Goal: Task Accomplishment & Management: Manage account settings

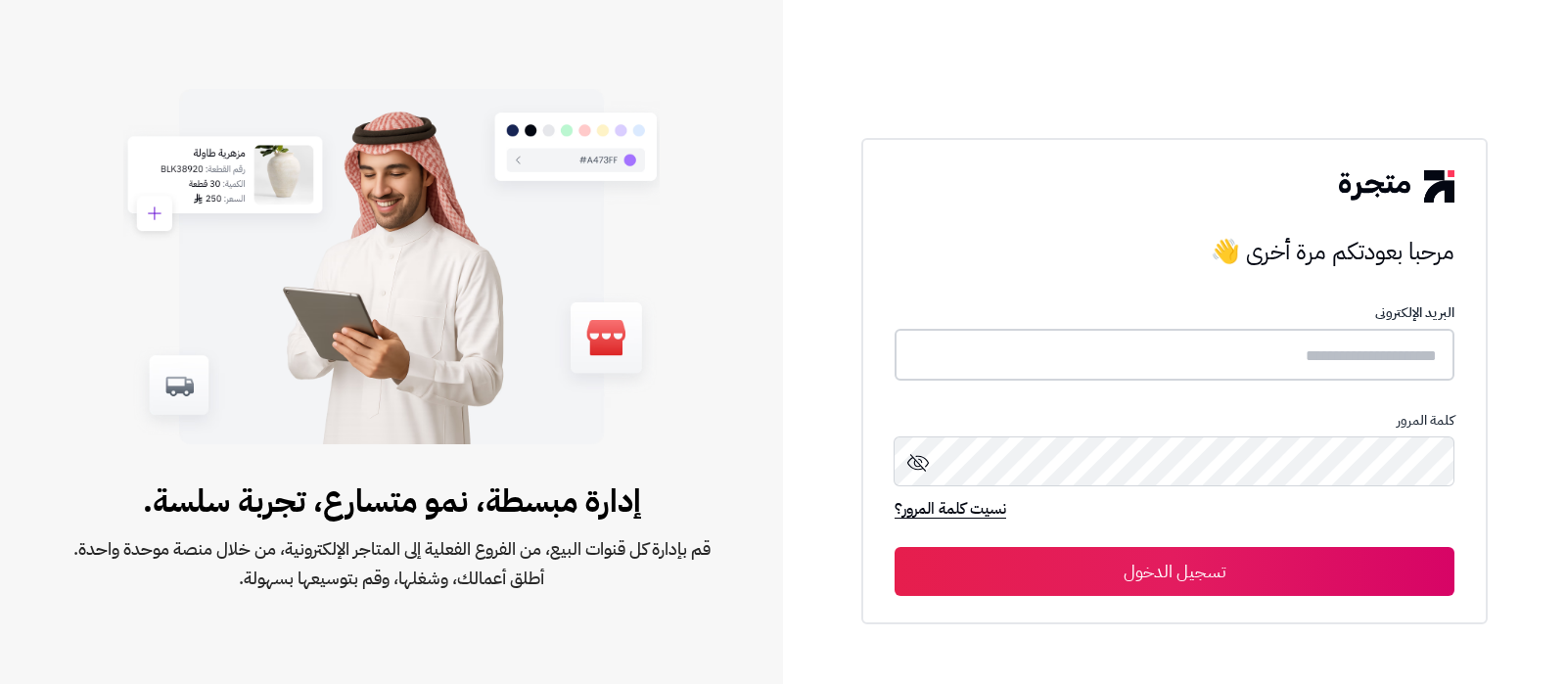
type input "**********"
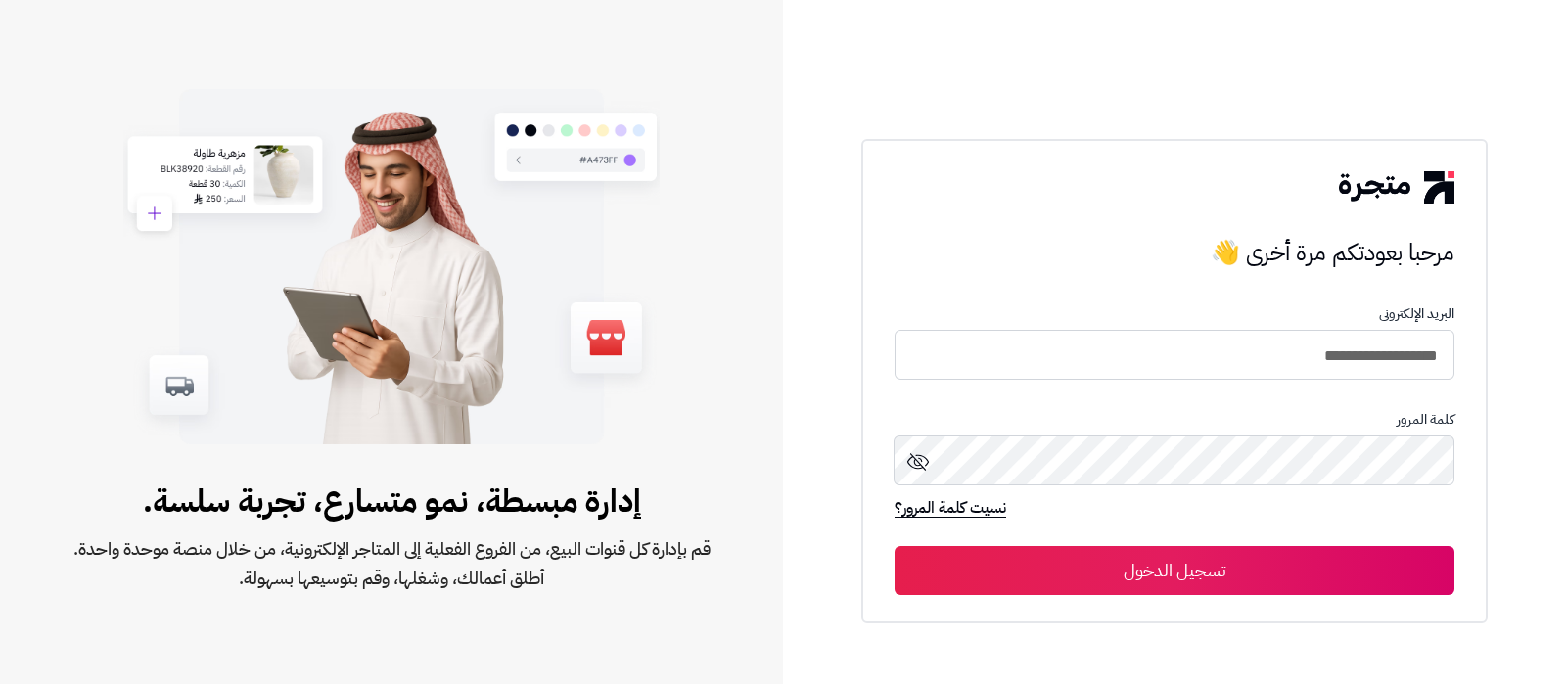
click at [1174, 579] on button "تسجيل الدخول" at bounding box center [1174, 570] width 560 height 49
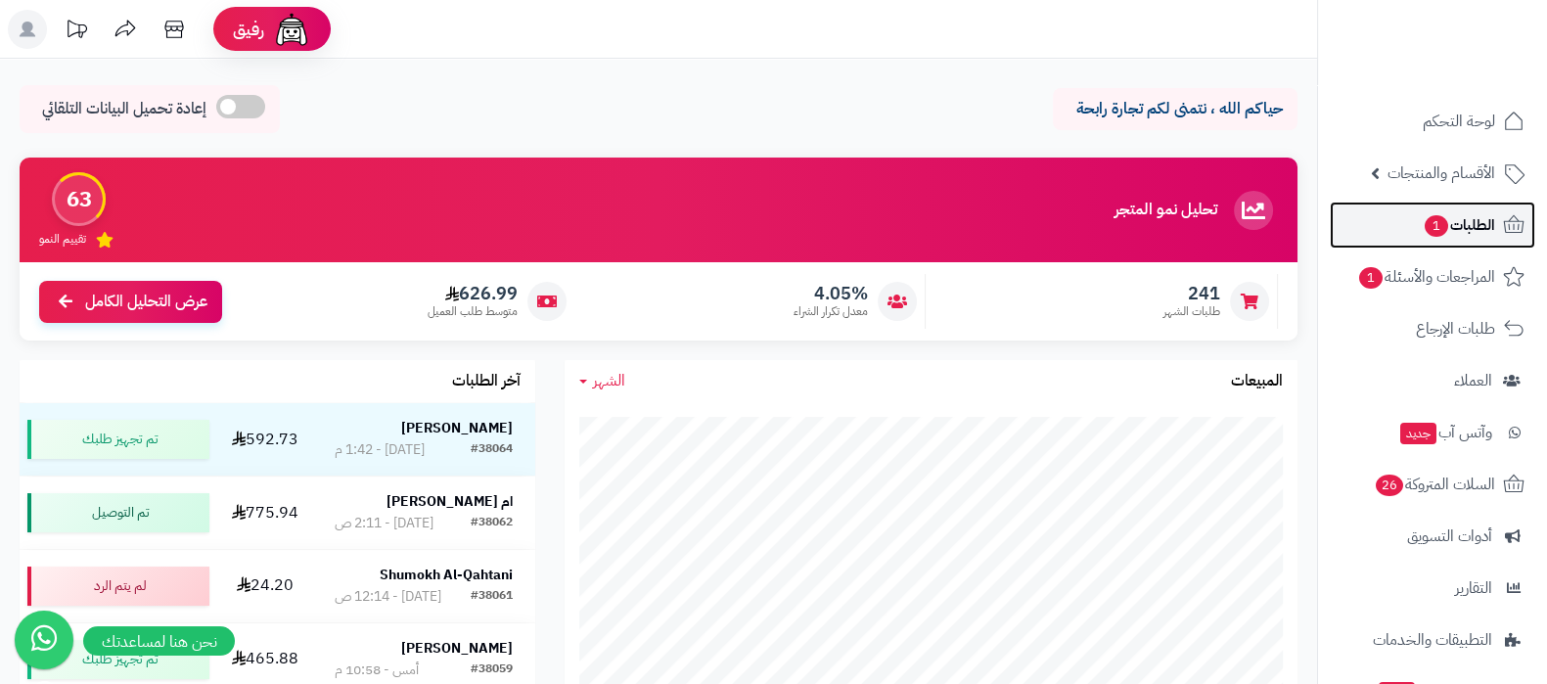
click at [1440, 220] on span "1" at bounding box center [1436, 226] width 23 height 22
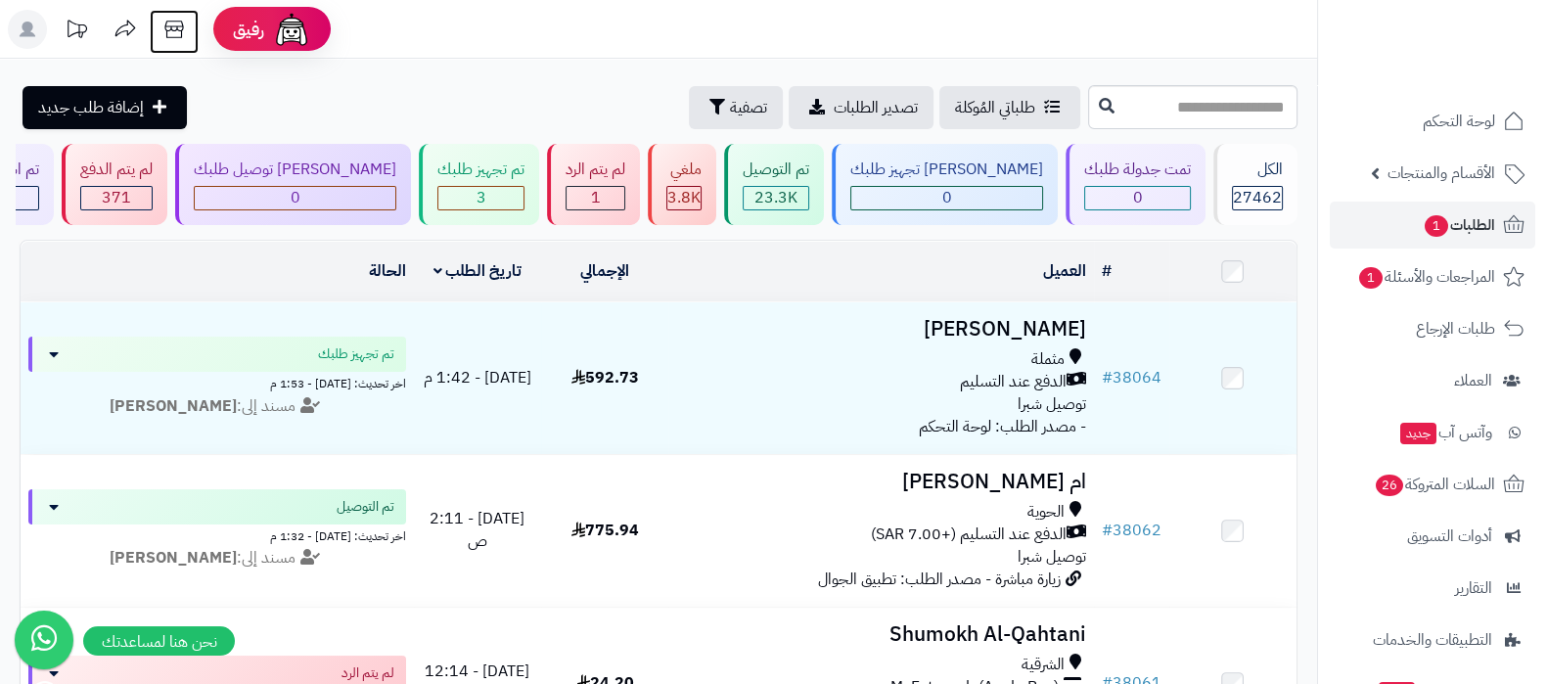
click at [183, 28] on icon at bounding box center [174, 29] width 39 height 39
click at [730, 99] on span "تصفية" at bounding box center [748, 106] width 37 height 23
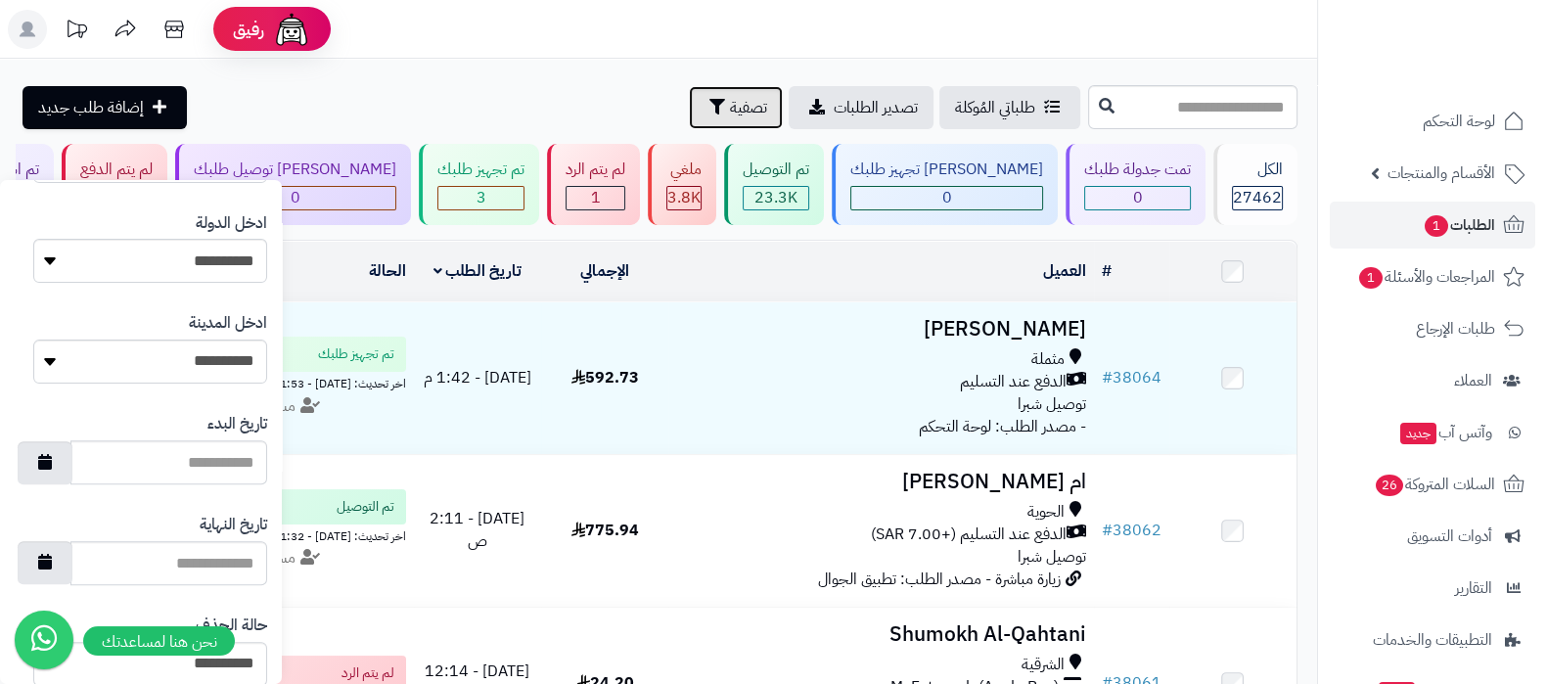
scroll to position [1071, 0]
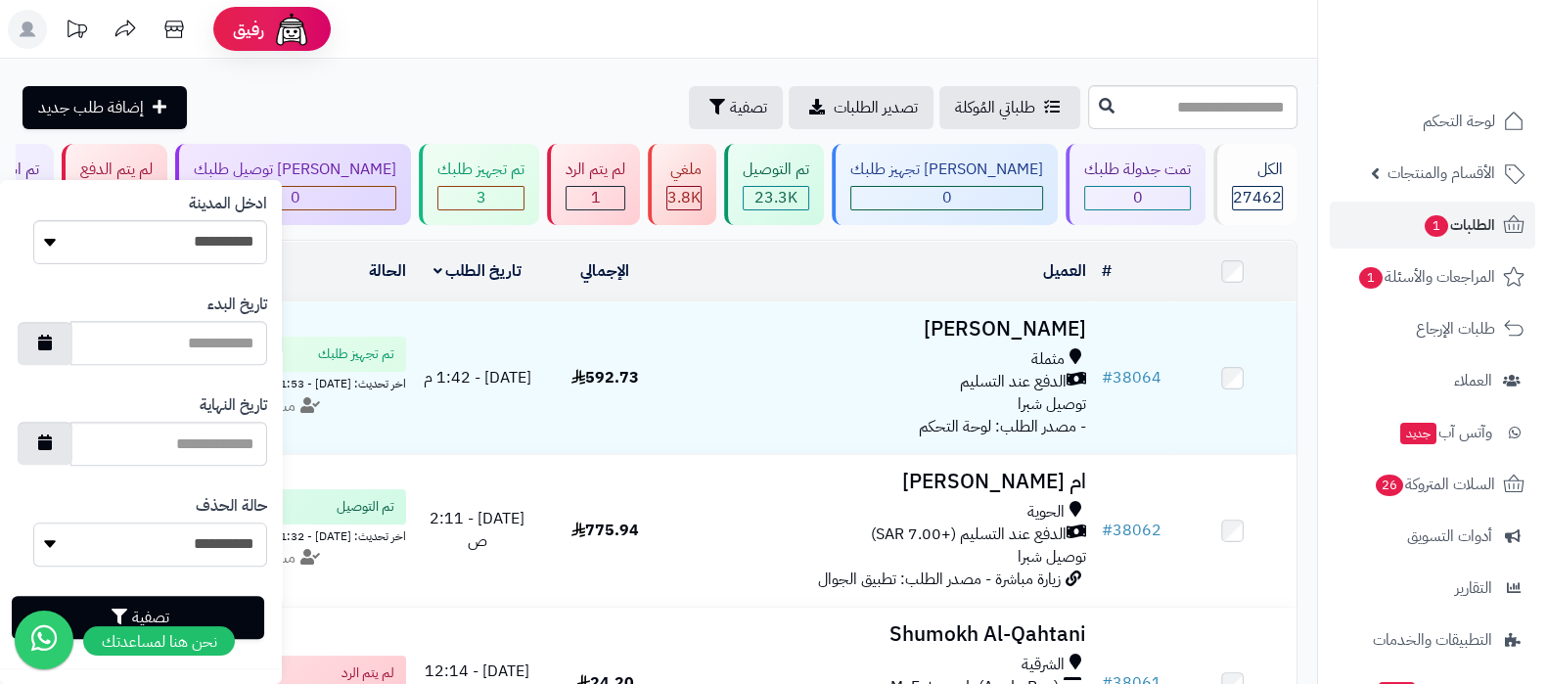
click at [211, 538] on select "**********" at bounding box center [150, 545] width 234 height 44
select select "*"
click at [33, 523] on select "**********" at bounding box center [150, 545] width 234 height 44
click at [241, 613] on button "تصفية" at bounding box center [138, 616] width 252 height 43
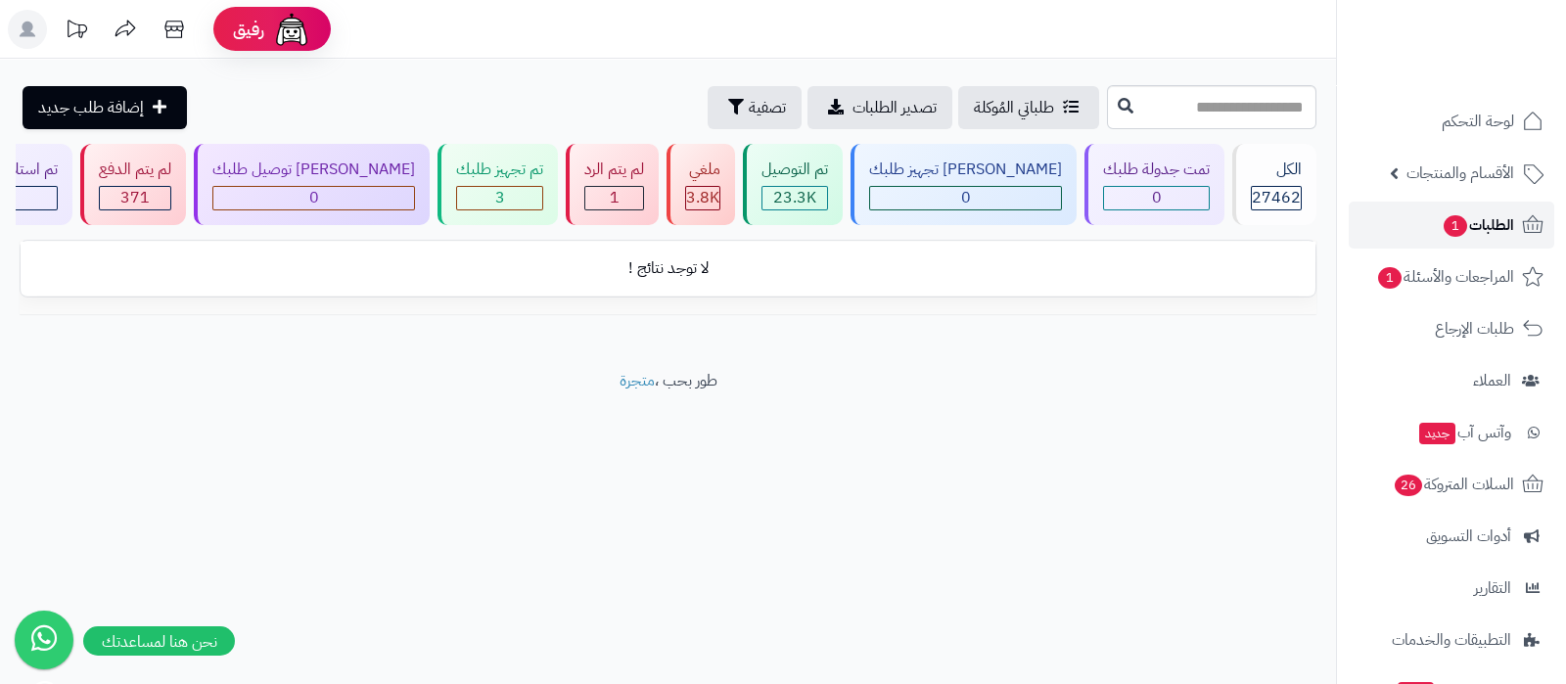
click at [1462, 208] on link "الطلبات 1" at bounding box center [1450, 225] width 205 height 47
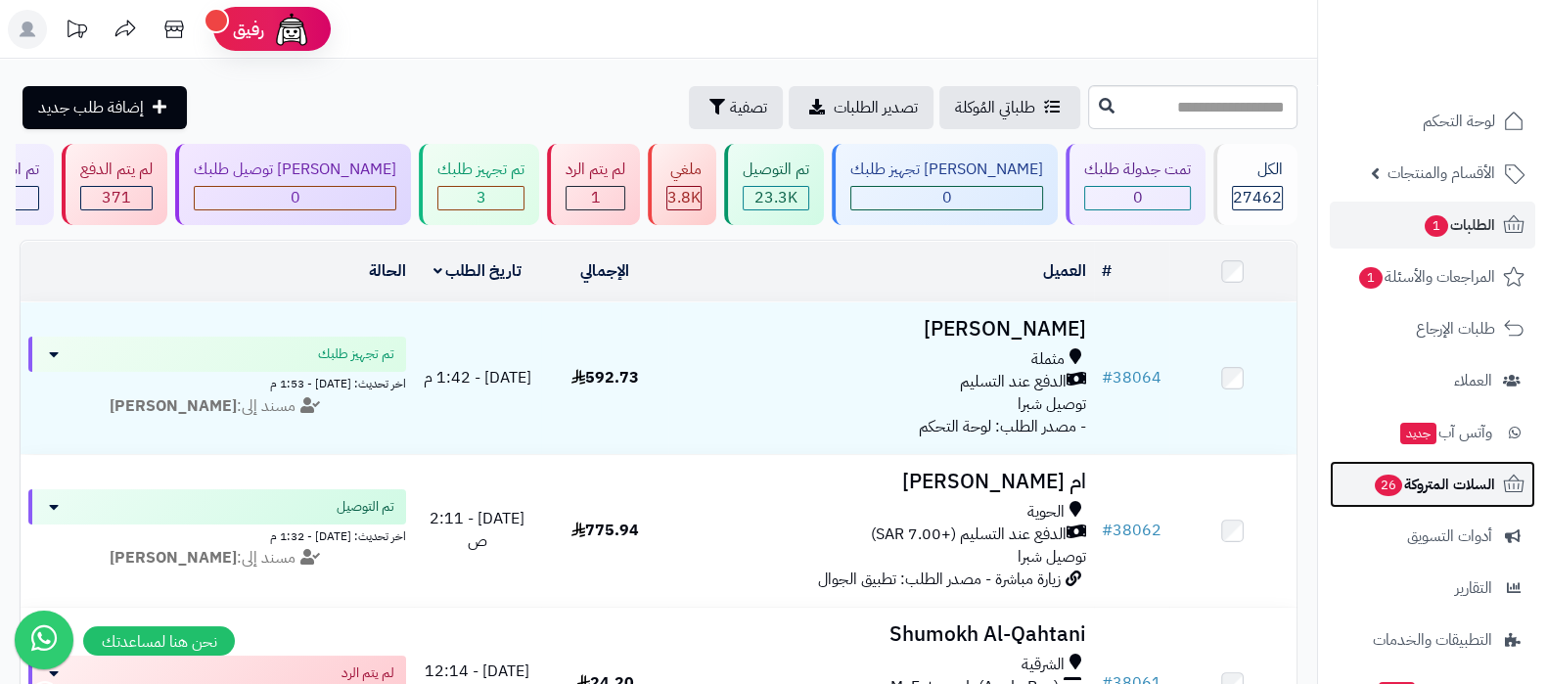
click at [1396, 484] on span "26" at bounding box center [1388, 485] width 28 height 23
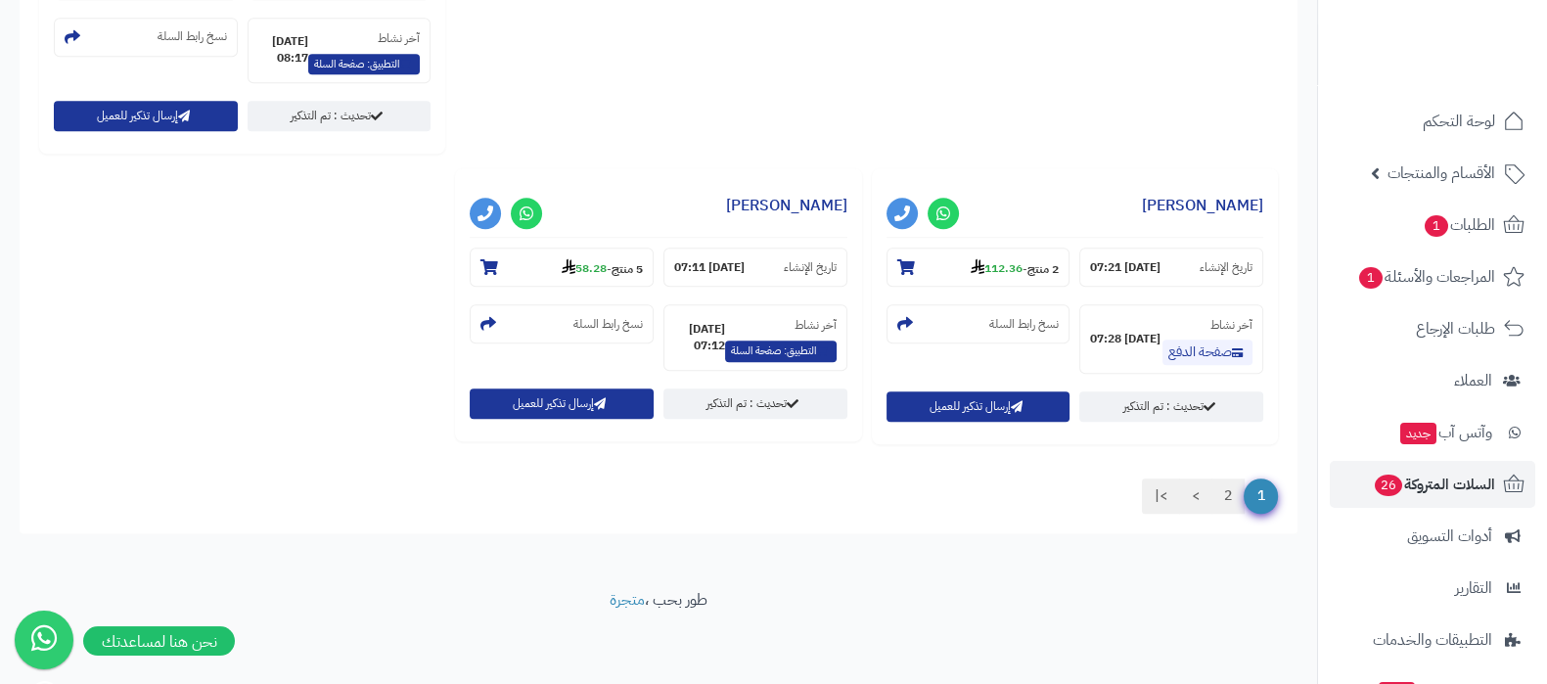
scroll to position [2109, 0]
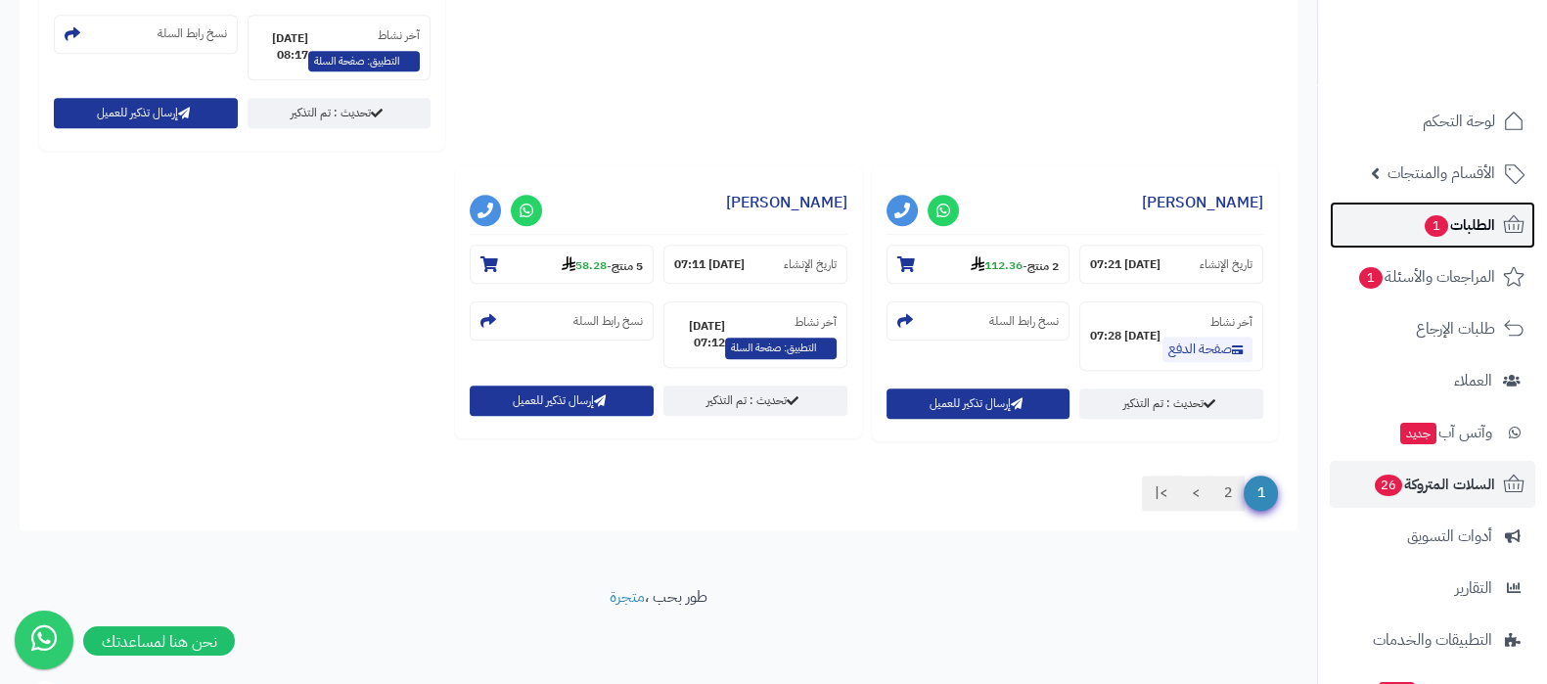
click at [1414, 242] on link "الطلبات 1" at bounding box center [1432, 225] width 205 height 47
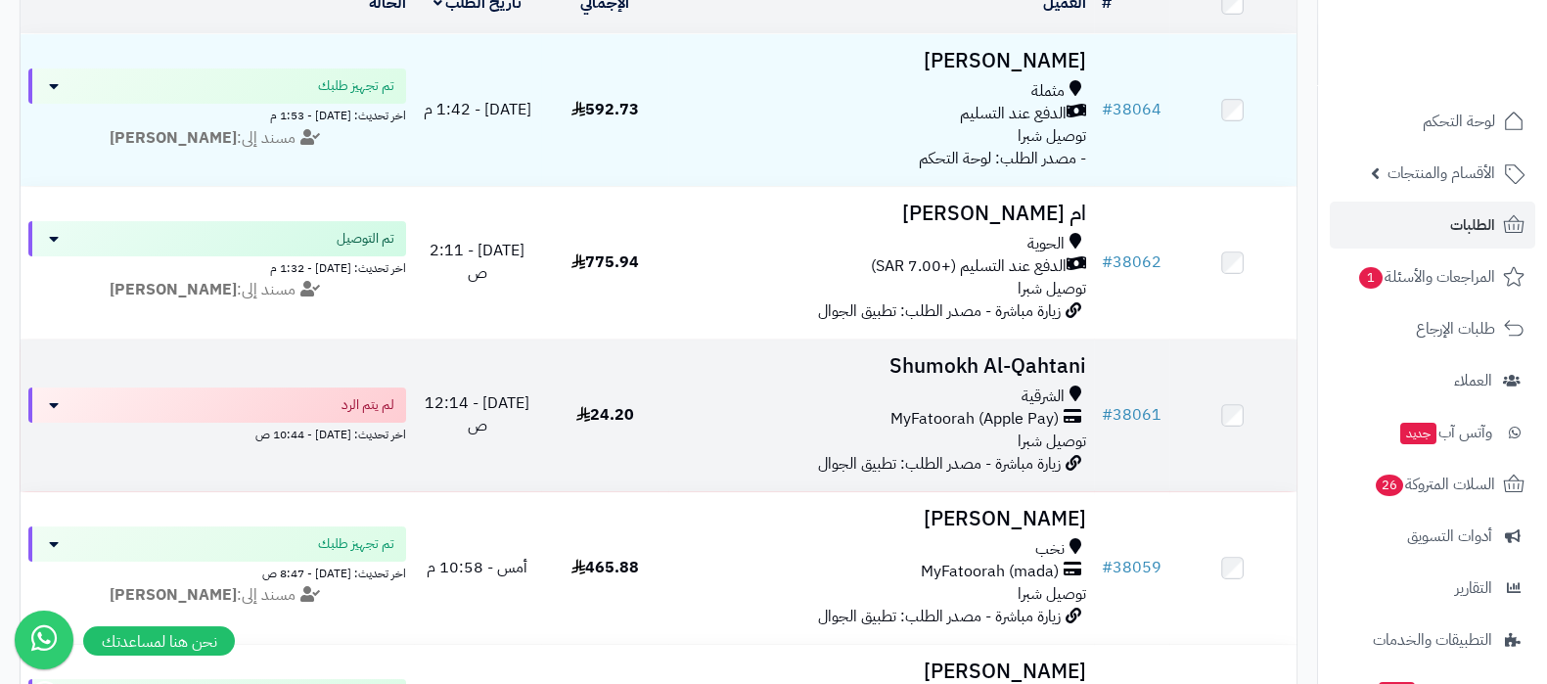
scroll to position [121, 0]
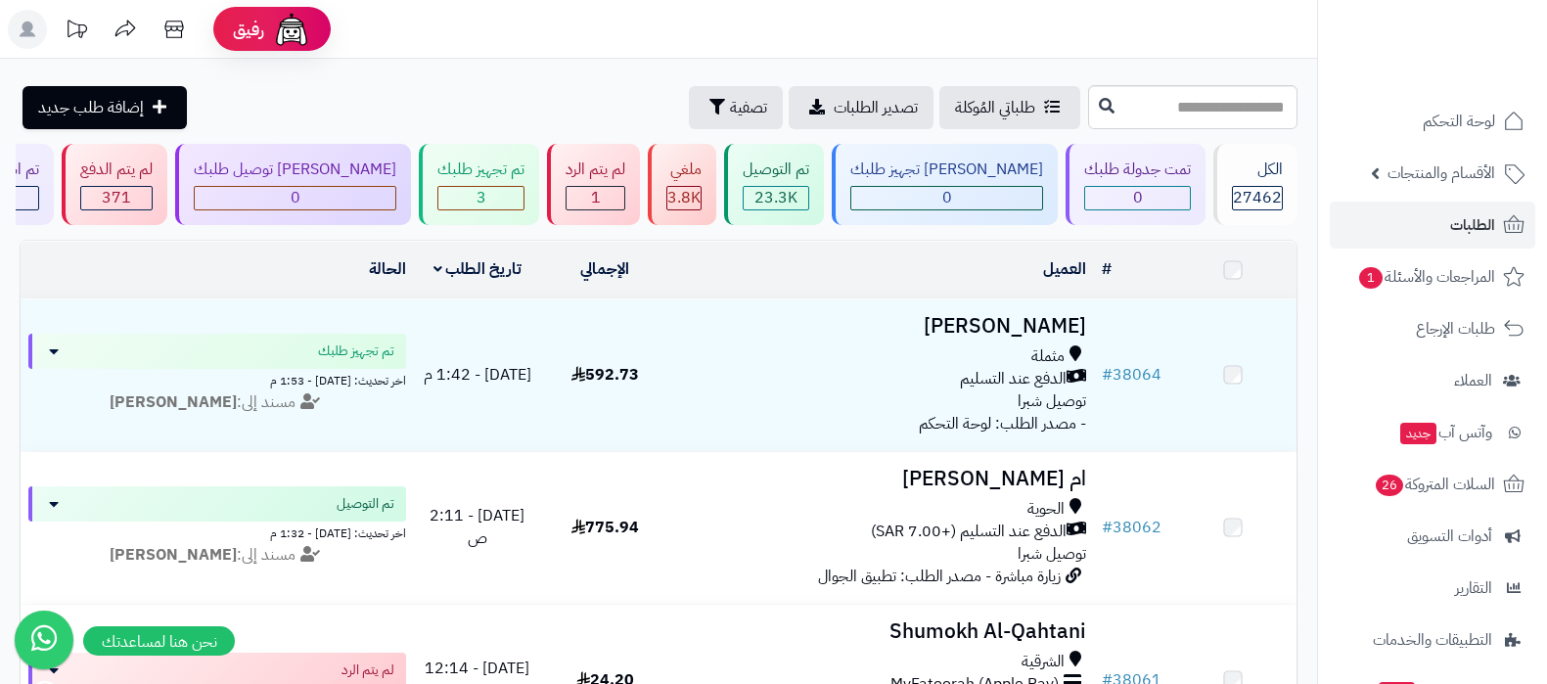
scroll to position [121, 0]
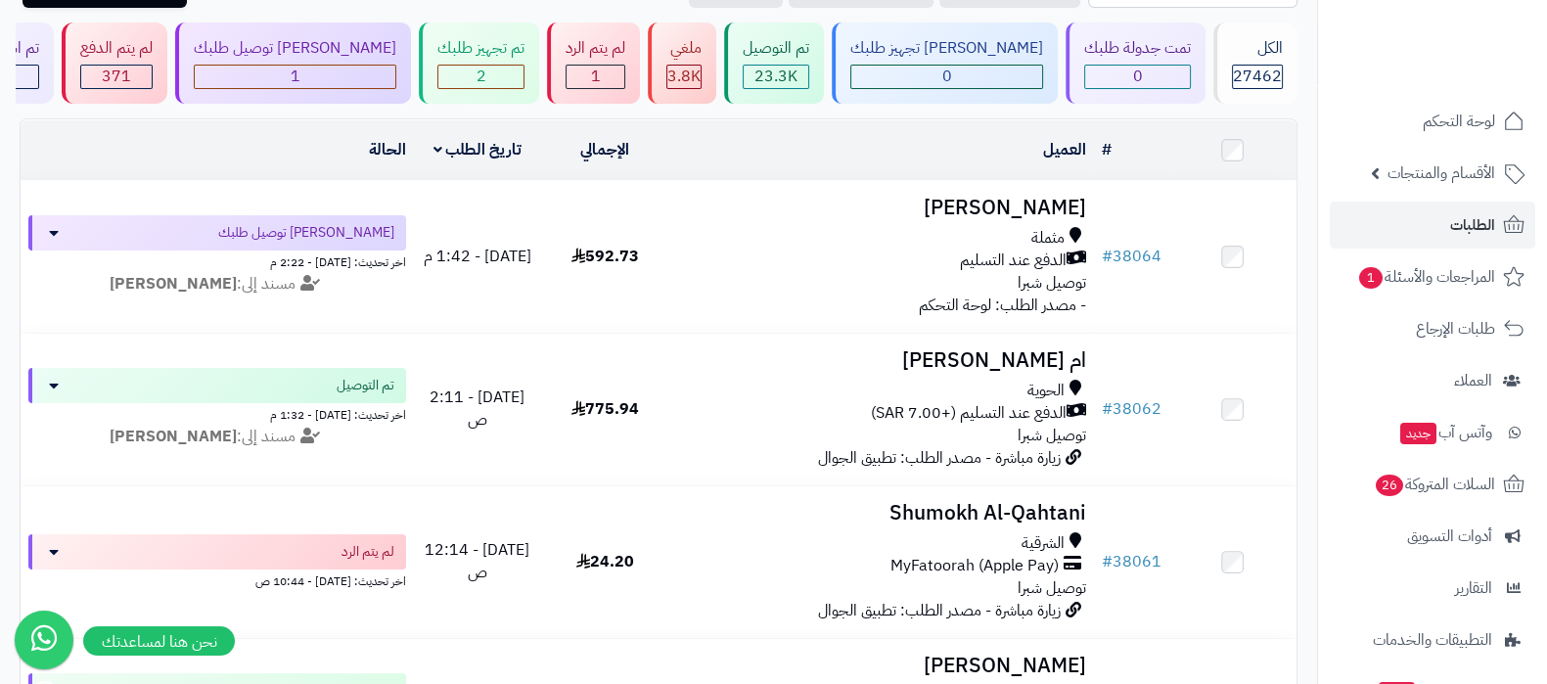
scroll to position [121, 0]
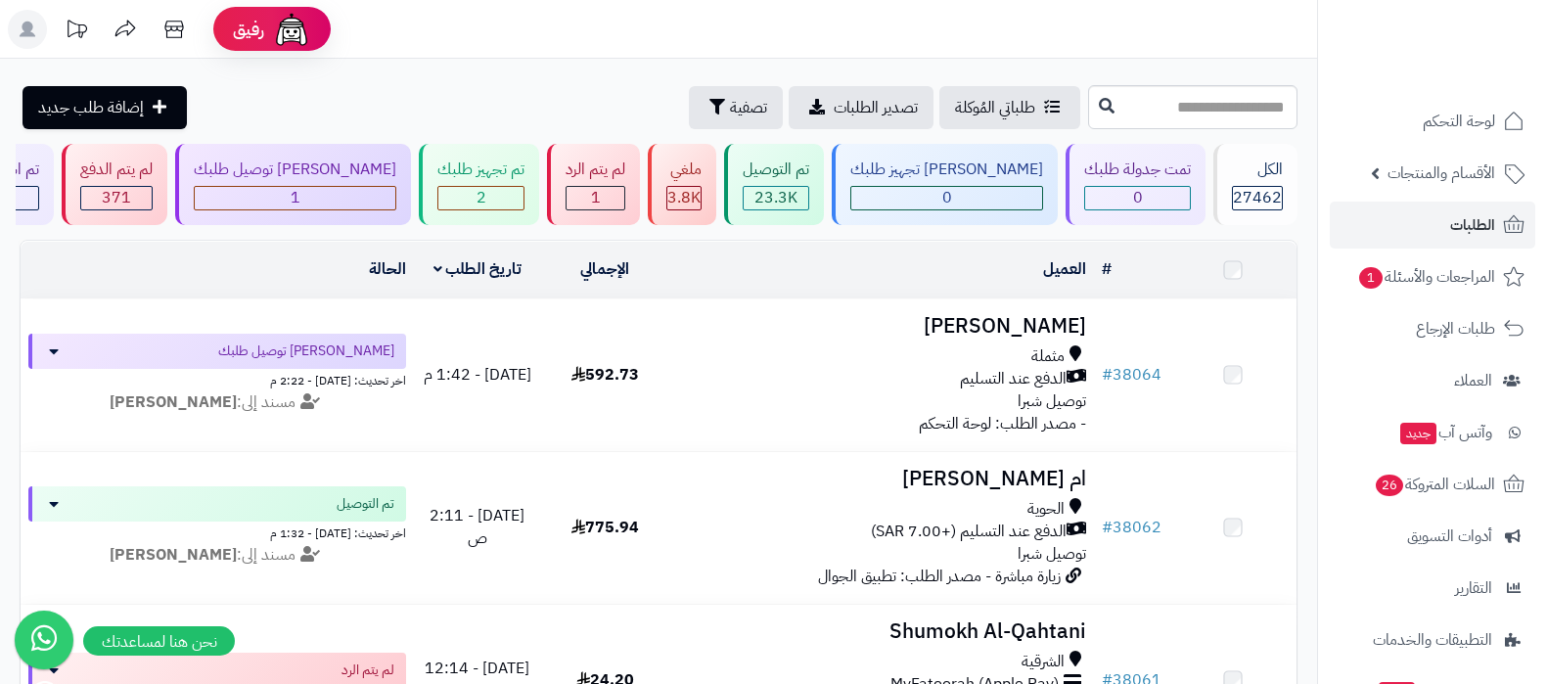
scroll to position [121, 0]
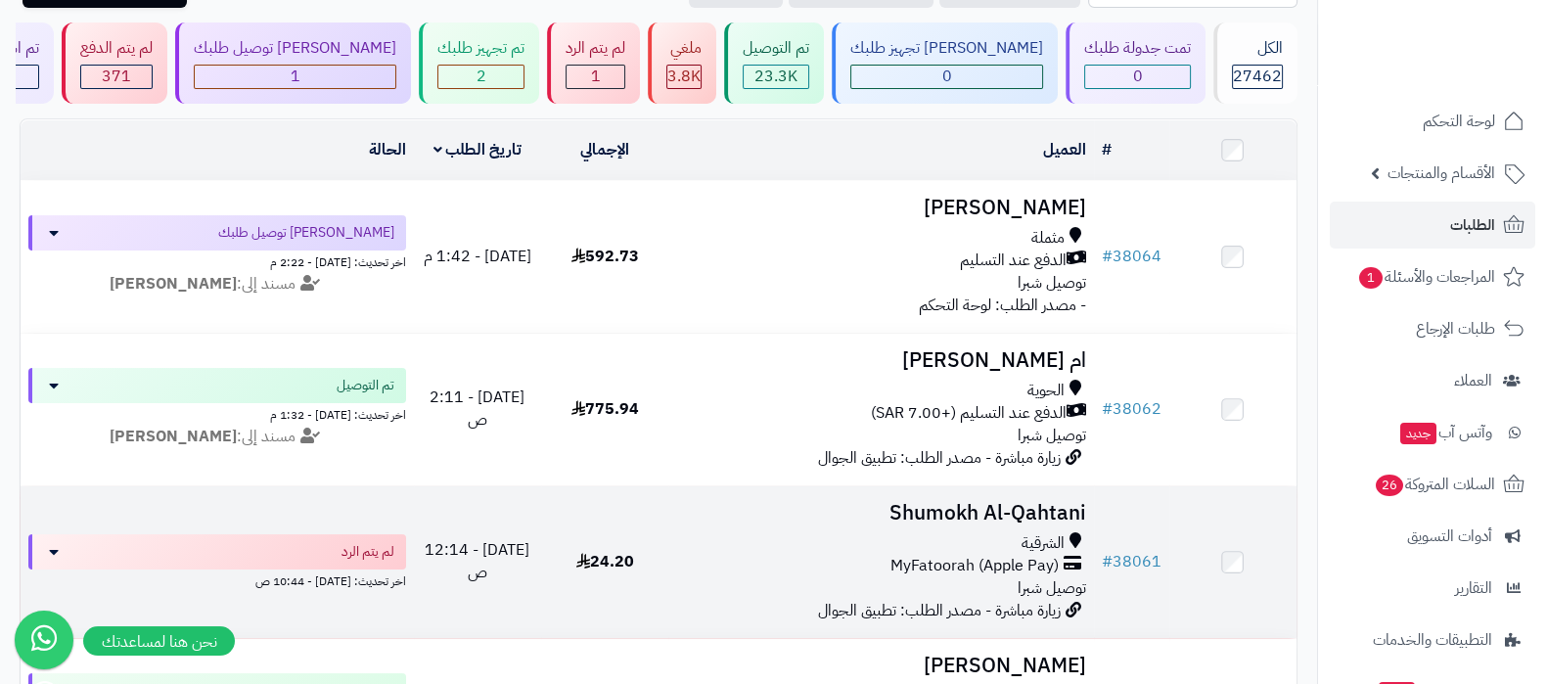
click at [915, 506] on h3 "Shumokh Al-Qahtani" at bounding box center [880, 513] width 409 height 23
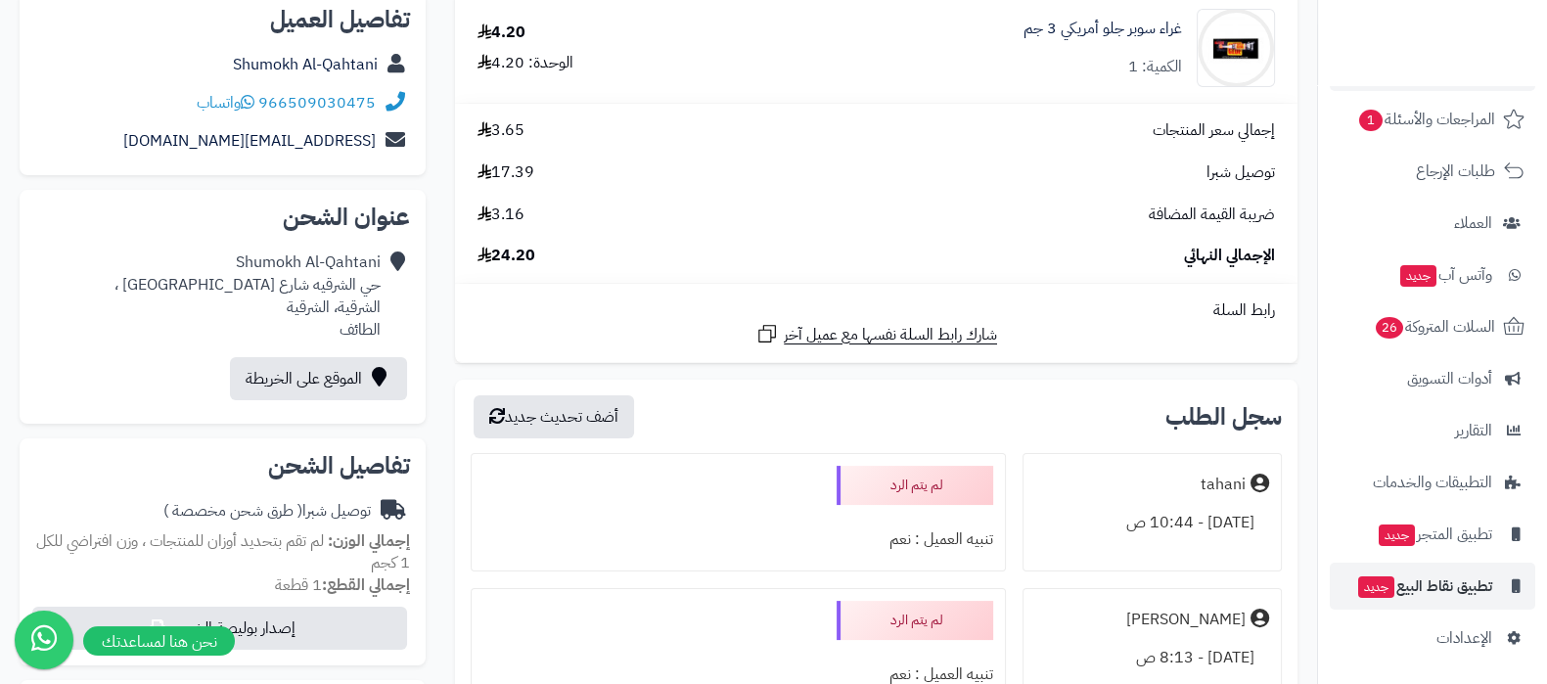
scroll to position [159, 0]
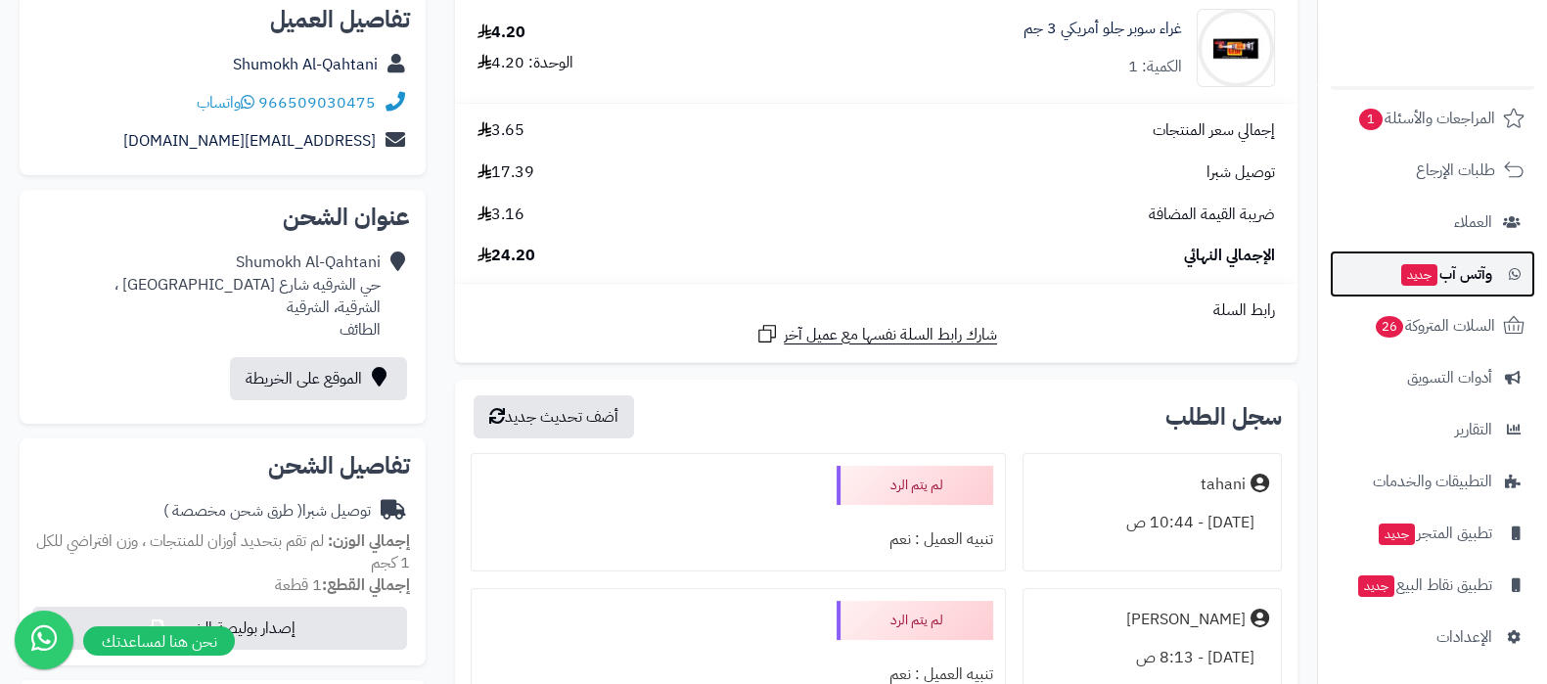
click at [1443, 291] on link "وآتس آب جديد" at bounding box center [1432, 273] width 205 height 47
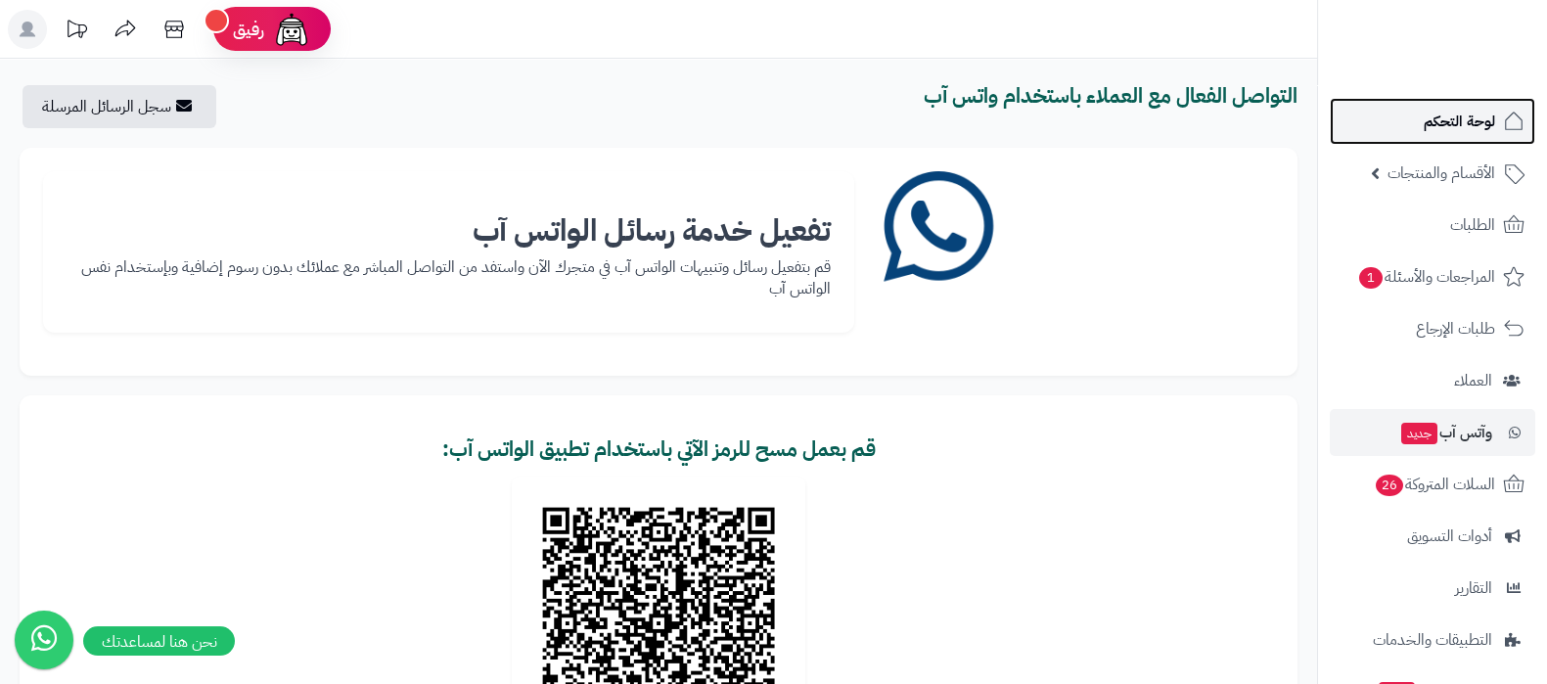
click at [1439, 116] on span "لوحة التحكم" at bounding box center [1459, 121] width 71 height 27
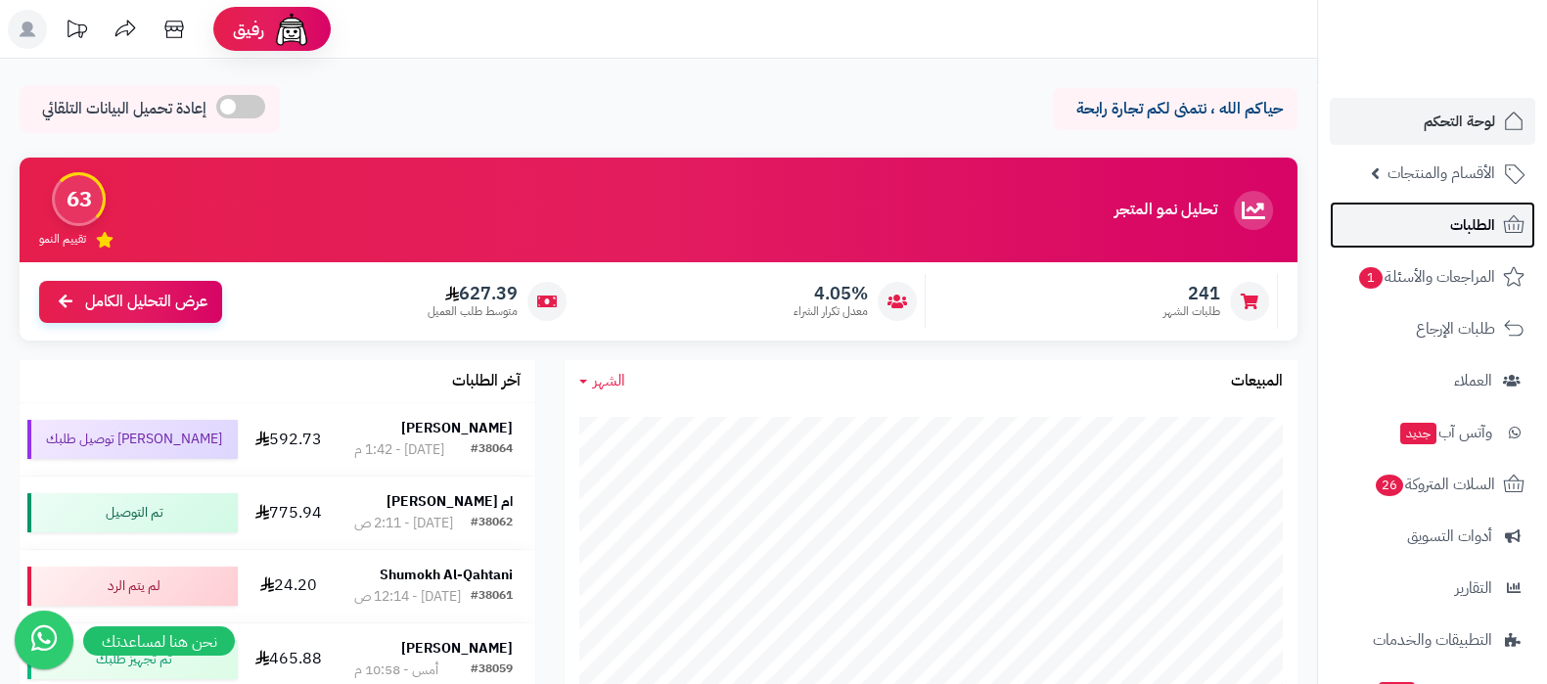
click at [1398, 205] on link "الطلبات" at bounding box center [1432, 225] width 205 height 47
